Goal: Communication & Community: Answer question/provide support

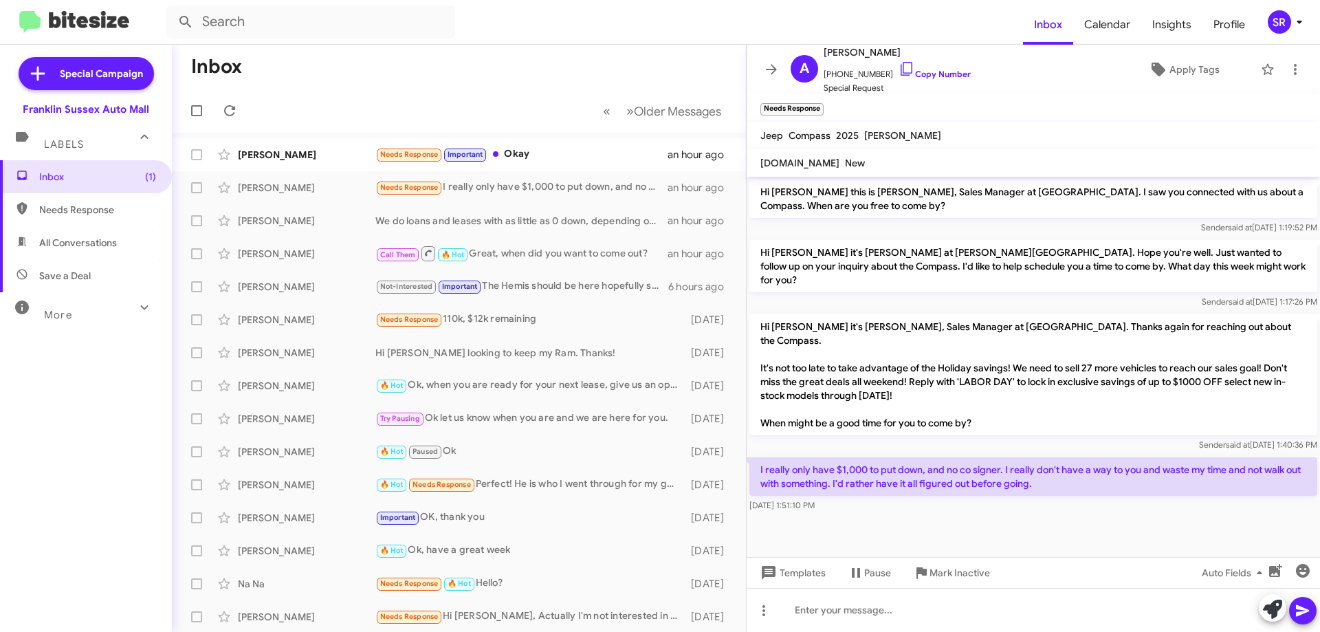
drag, startPoint x: 109, startPoint y: 209, endPoint x: 72, endPoint y: 214, distance: 37.4
click at [109, 208] on span "Needs Response" at bounding box center [97, 210] width 117 height 14
type input "in:needs-response"
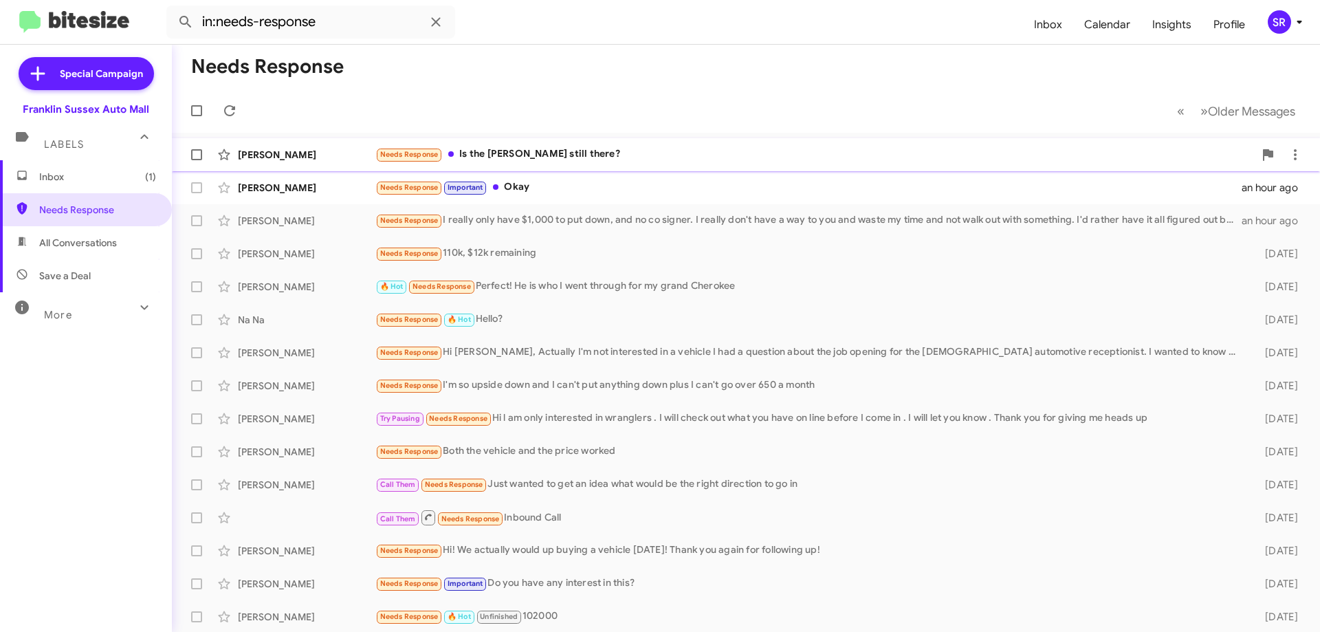
click at [507, 148] on div "Needs Response Is the [PERSON_NAME] still there?" at bounding box center [814, 154] width 879 height 16
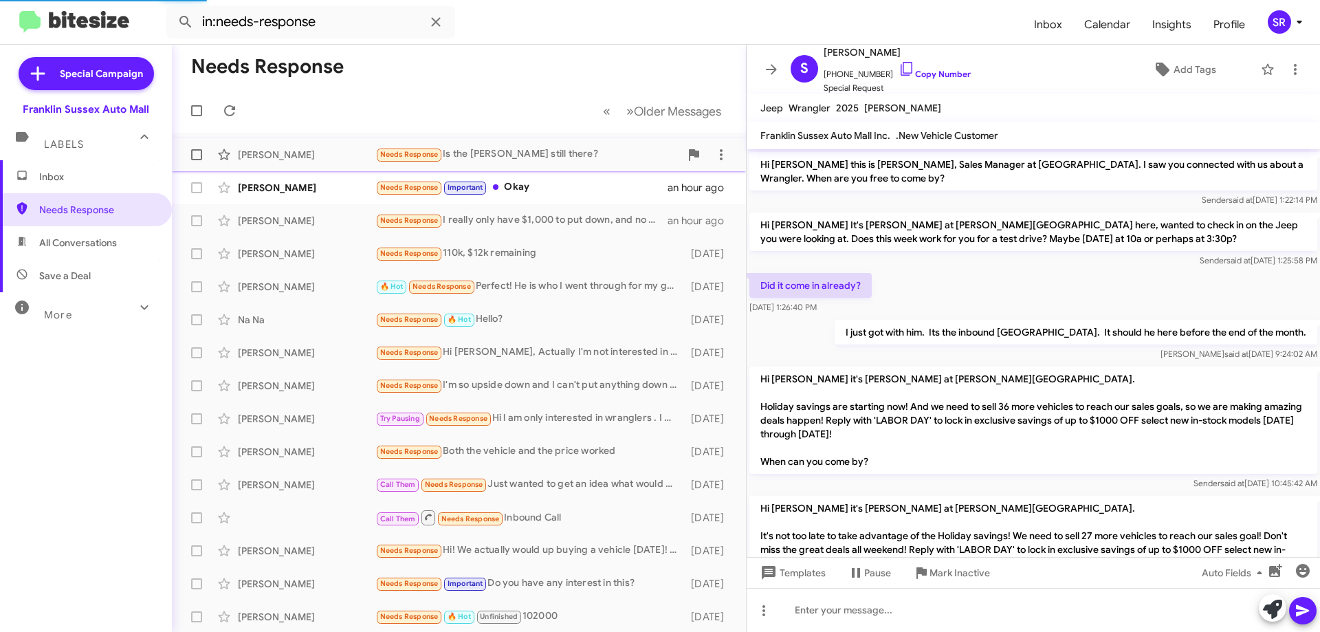
scroll to position [136, 0]
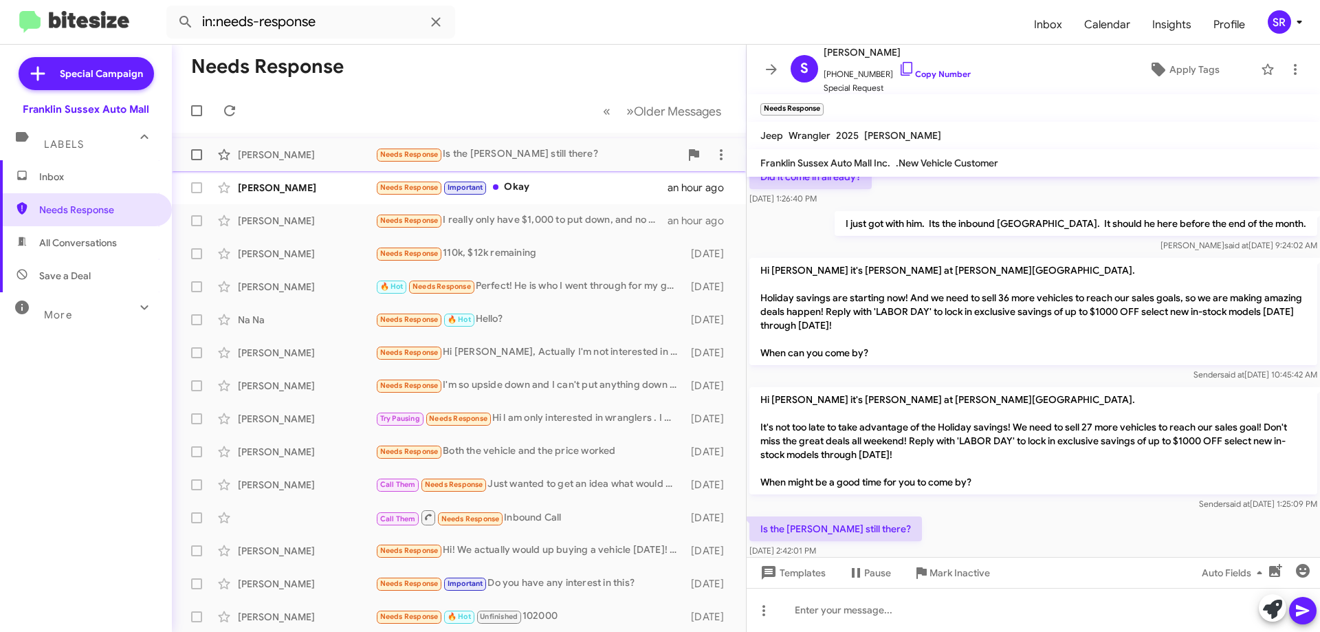
click at [518, 157] on div "Needs Response Is the [PERSON_NAME] still there?" at bounding box center [527, 154] width 305 height 16
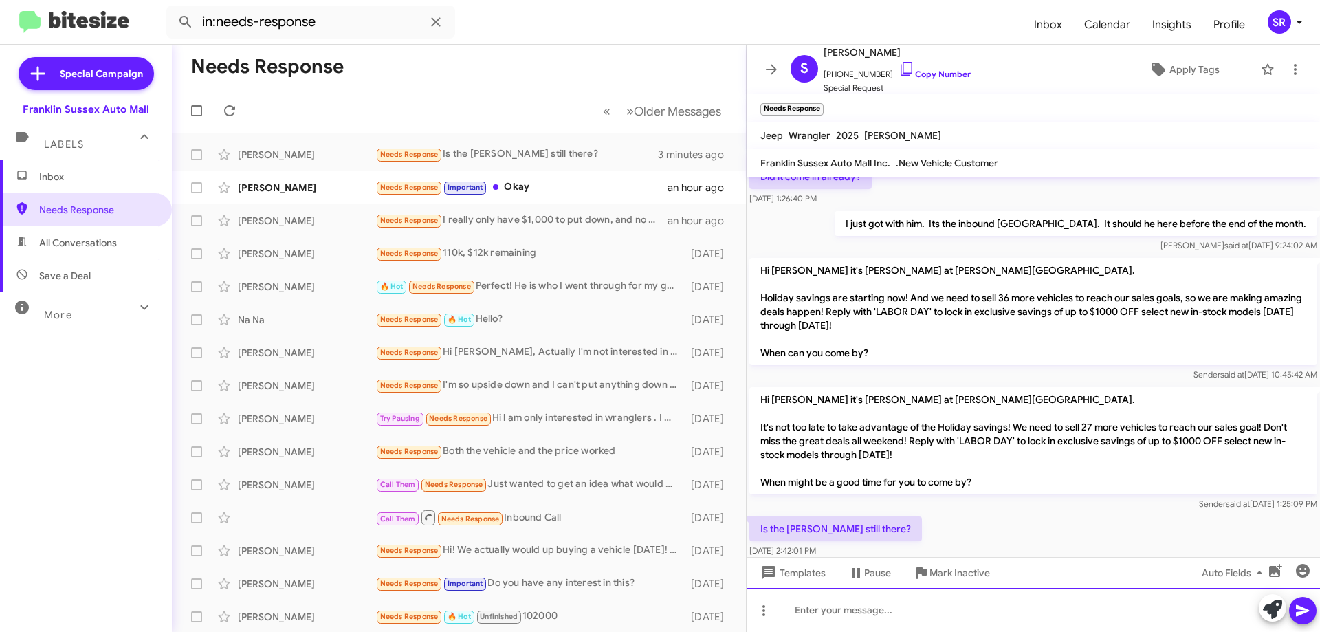
click at [862, 612] on div at bounding box center [1033, 610] width 573 height 44
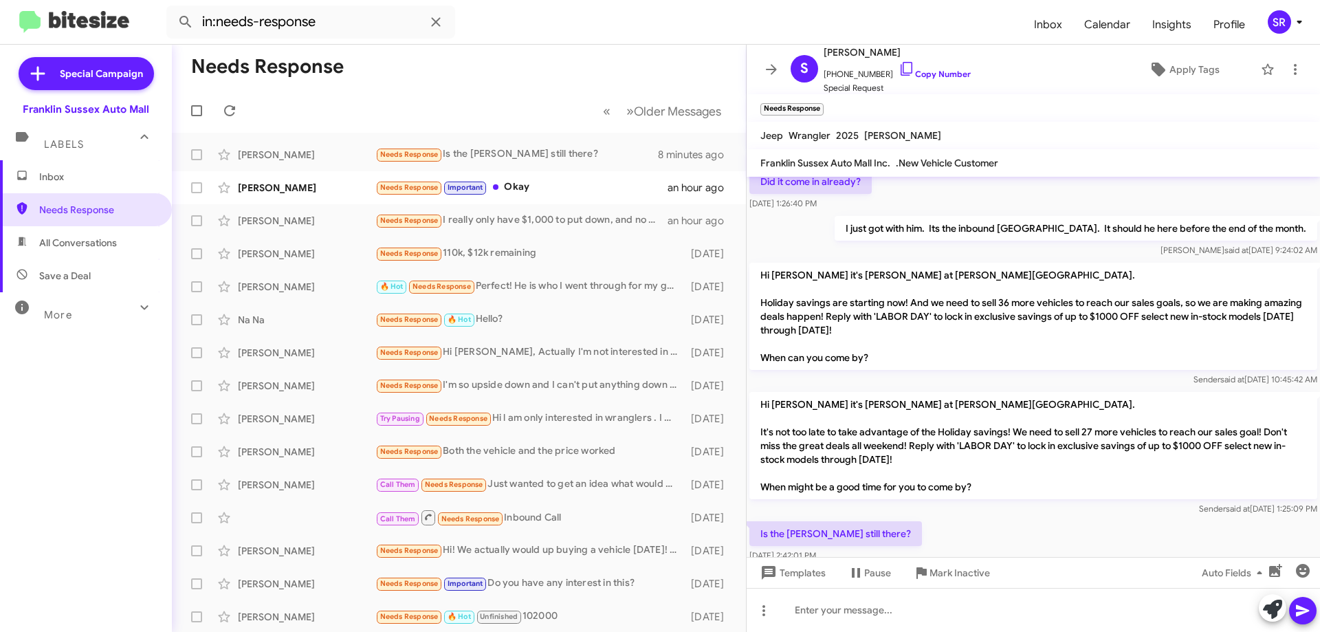
scroll to position [214, 0]
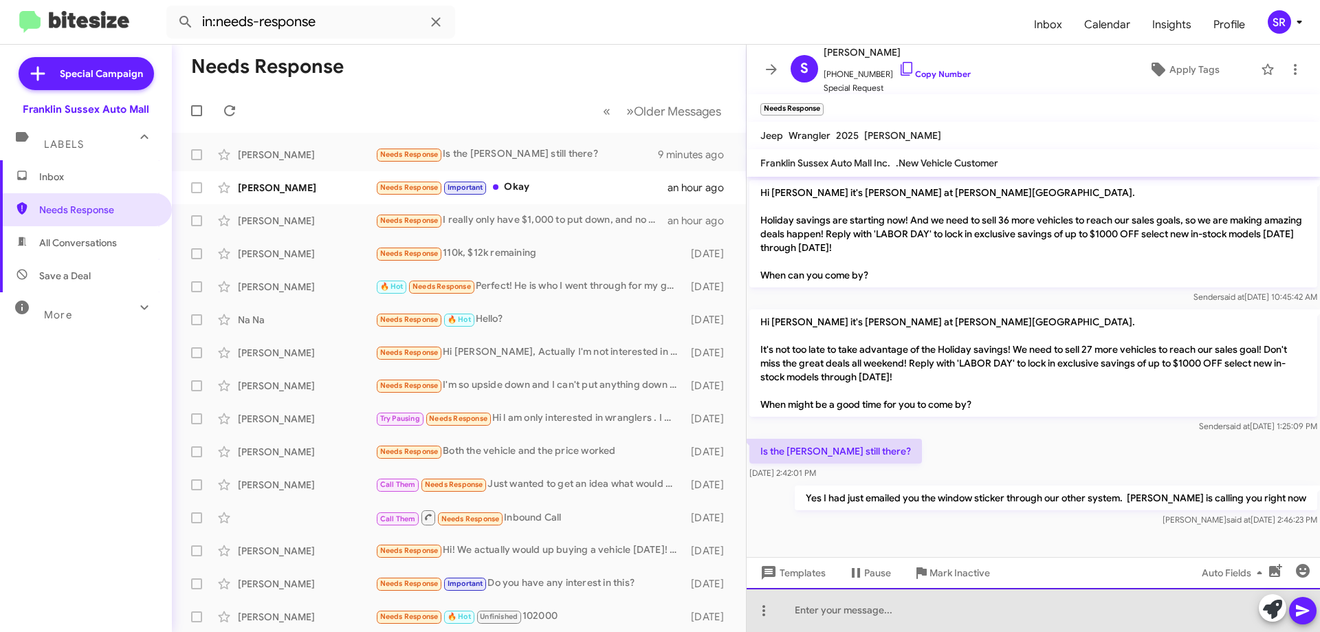
click at [941, 623] on div at bounding box center [1033, 610] width 573 height 44
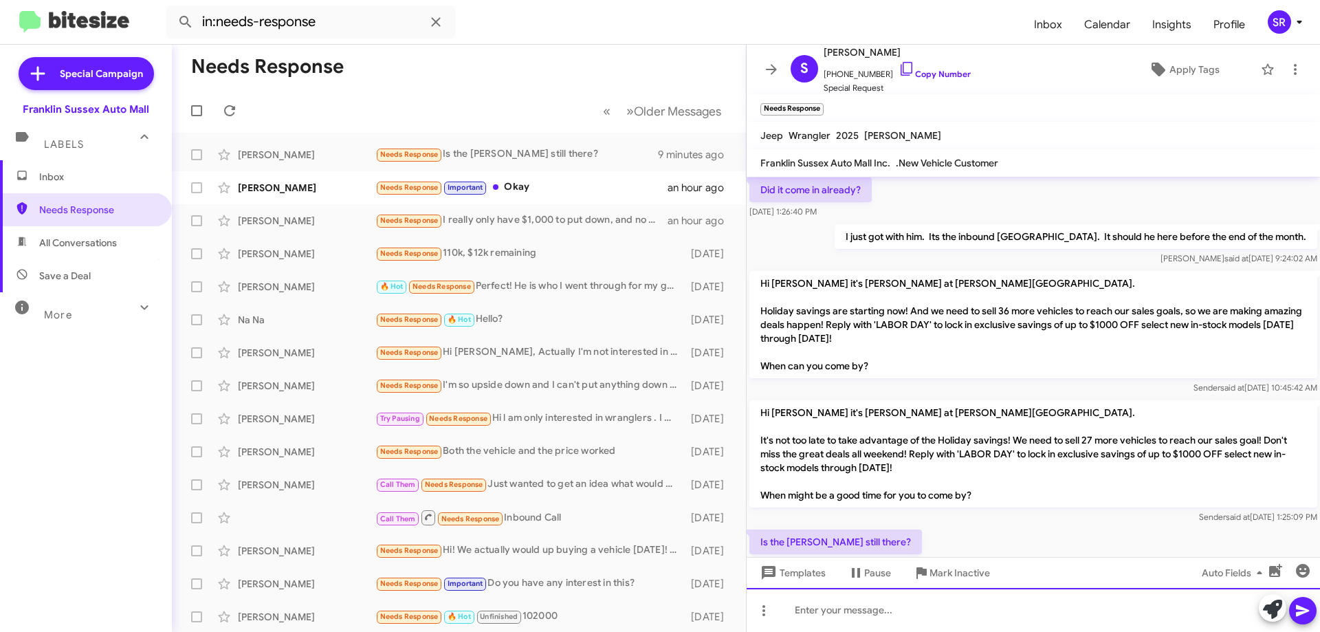
scroll to position [264, 0]
